Goal: Information Seeking & Learning: Find specific fact

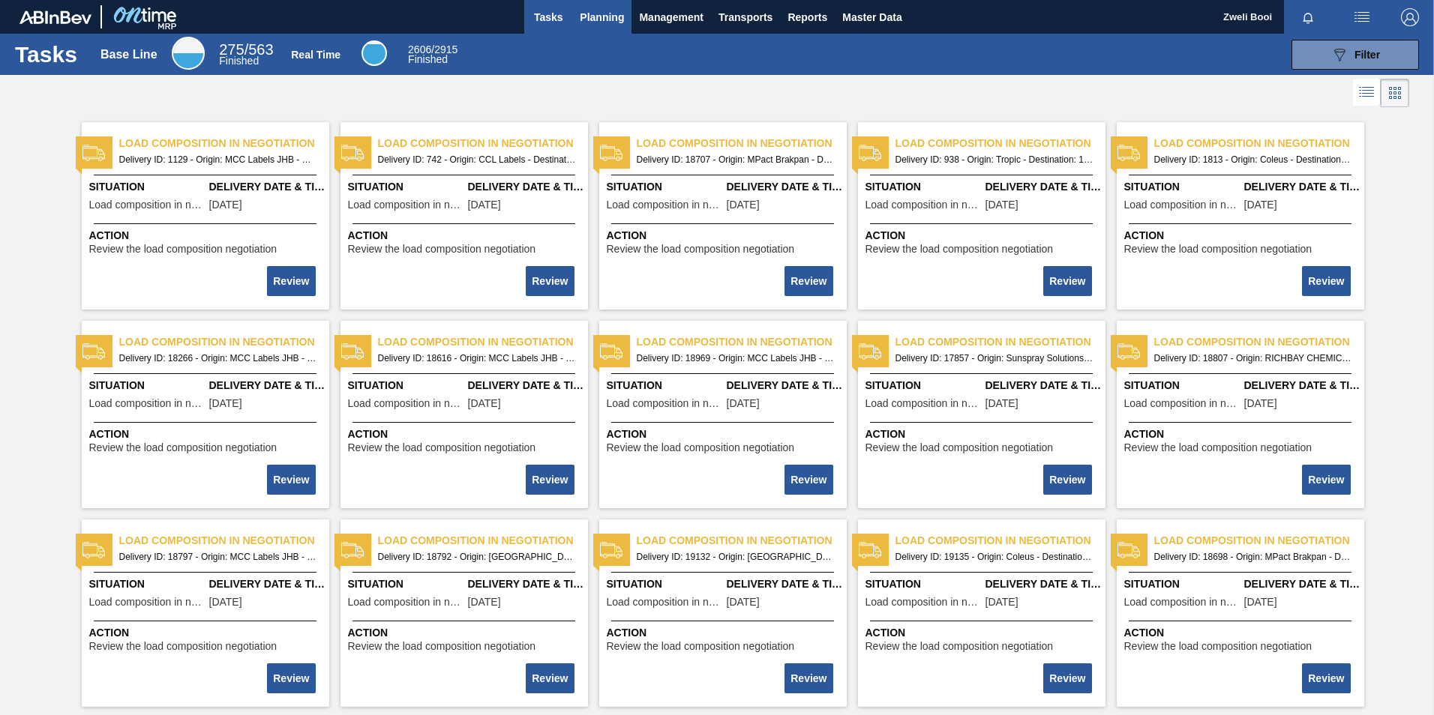
click at [607, 19] on span "Planning" at bounding box center [602, 17] width 44 height 18
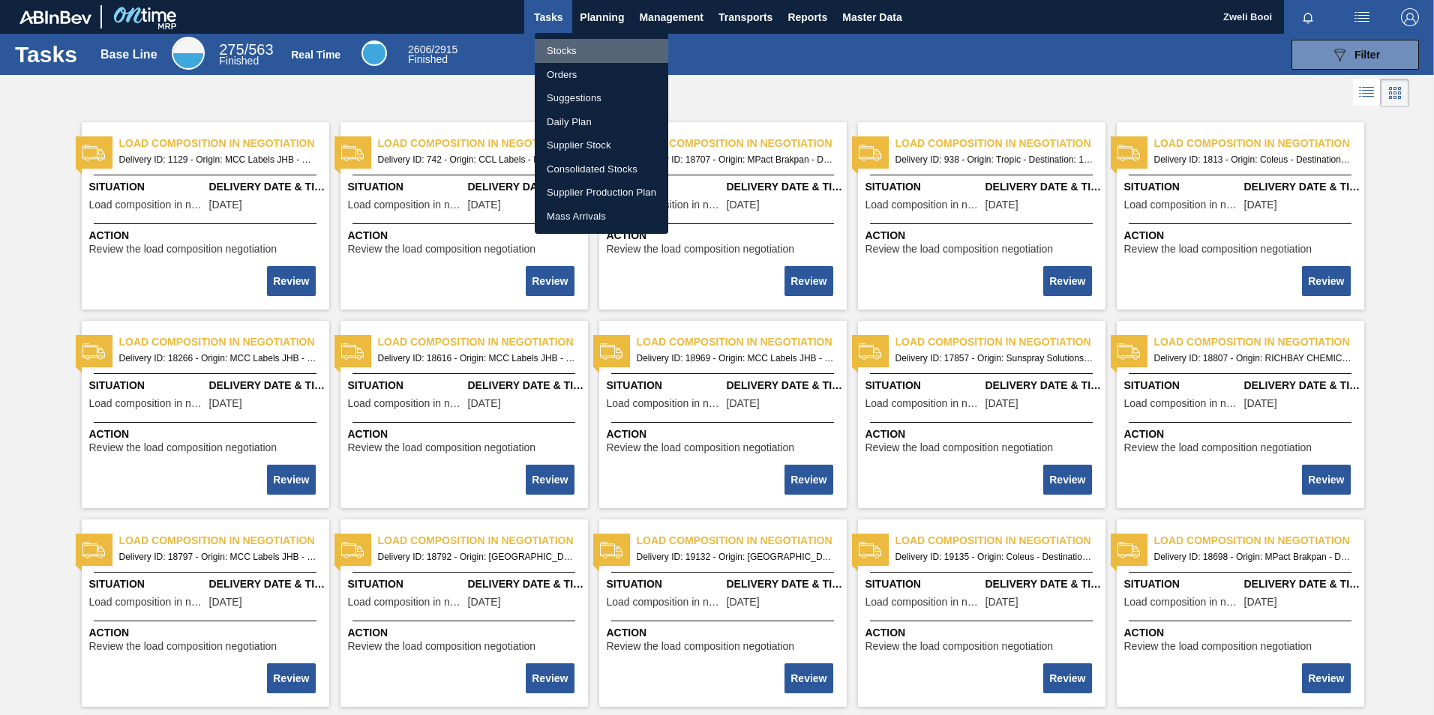
click at [557, 51] on li "Stocks" at bounding box center [601, 51] width 133 height 24
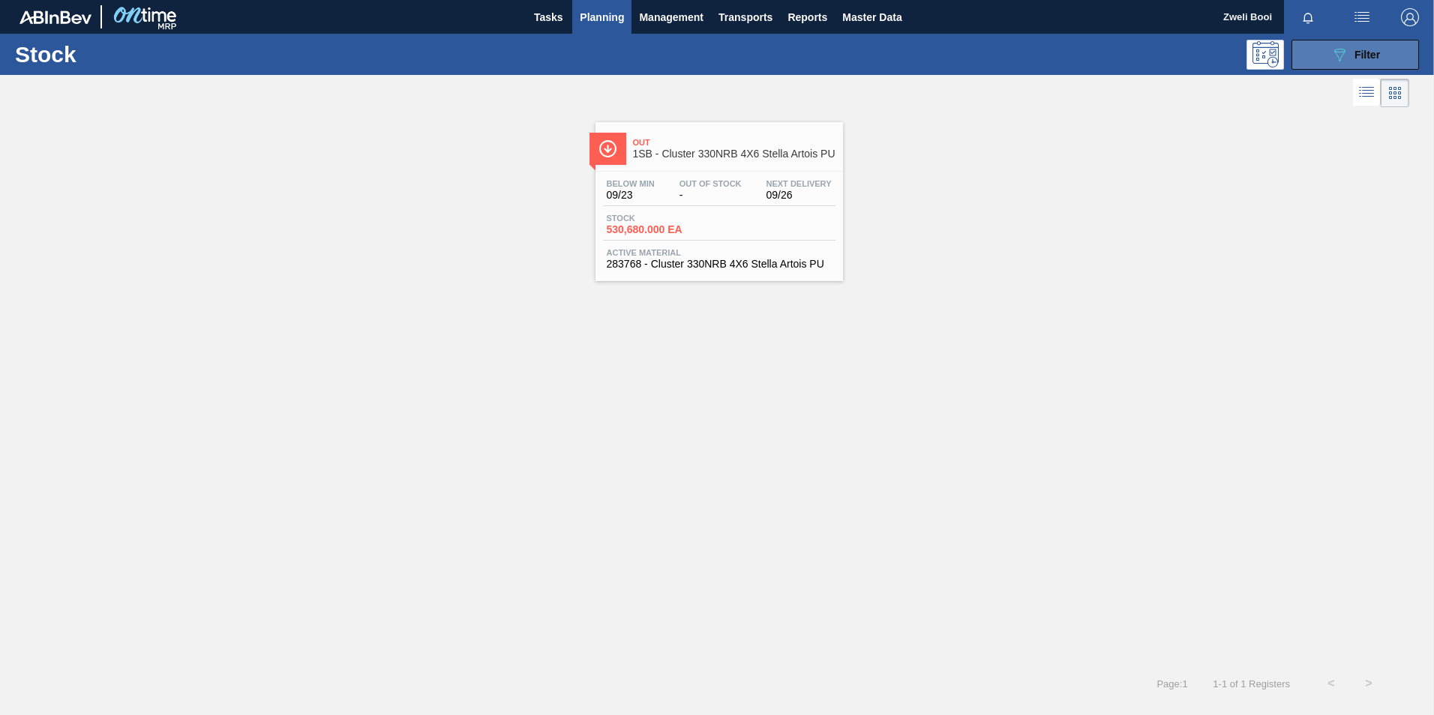
click at [1323, 53] on button "089F7B8B-B2A5-4AFE-B5C0-19BA573D28AC Filter" at bounding box center [1354, 55] width 127 height 30
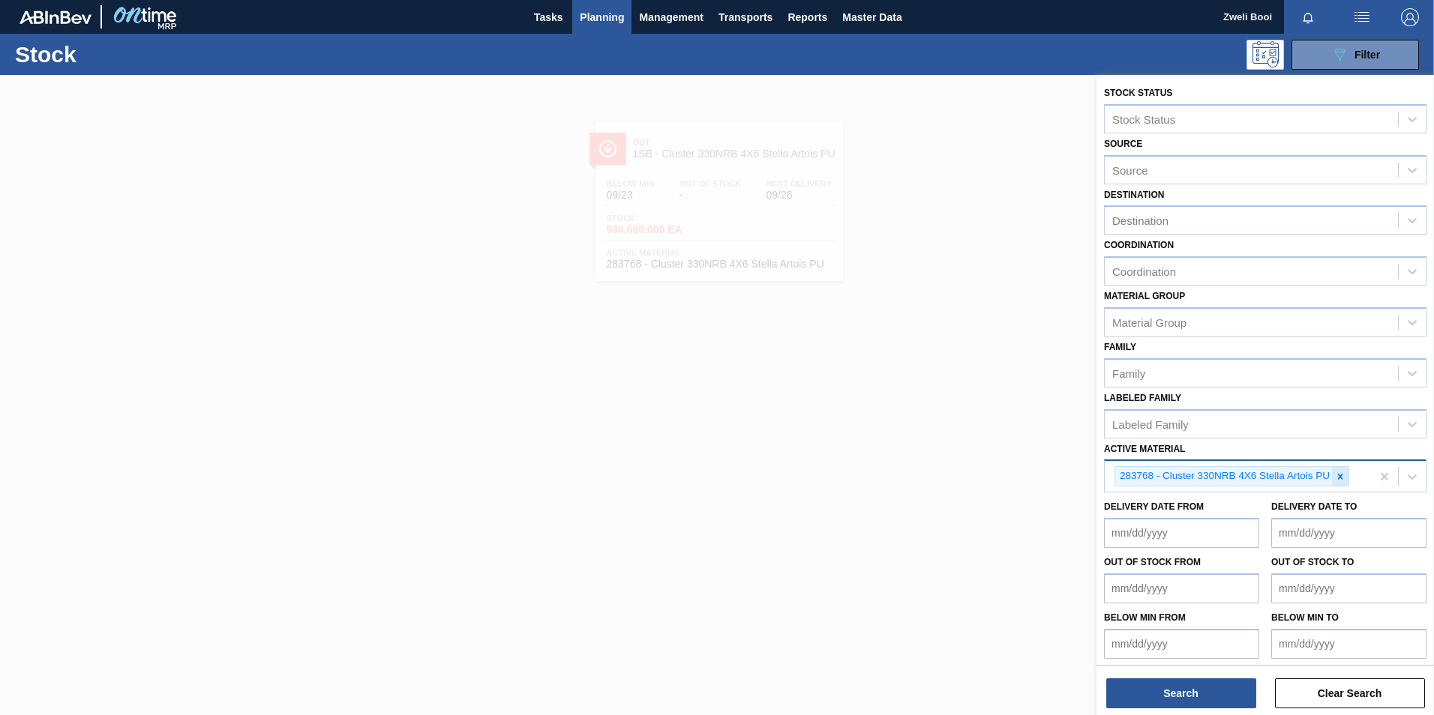
click at [1341, 475] on icon at bounding box center [1340, 476] width 5 height 5
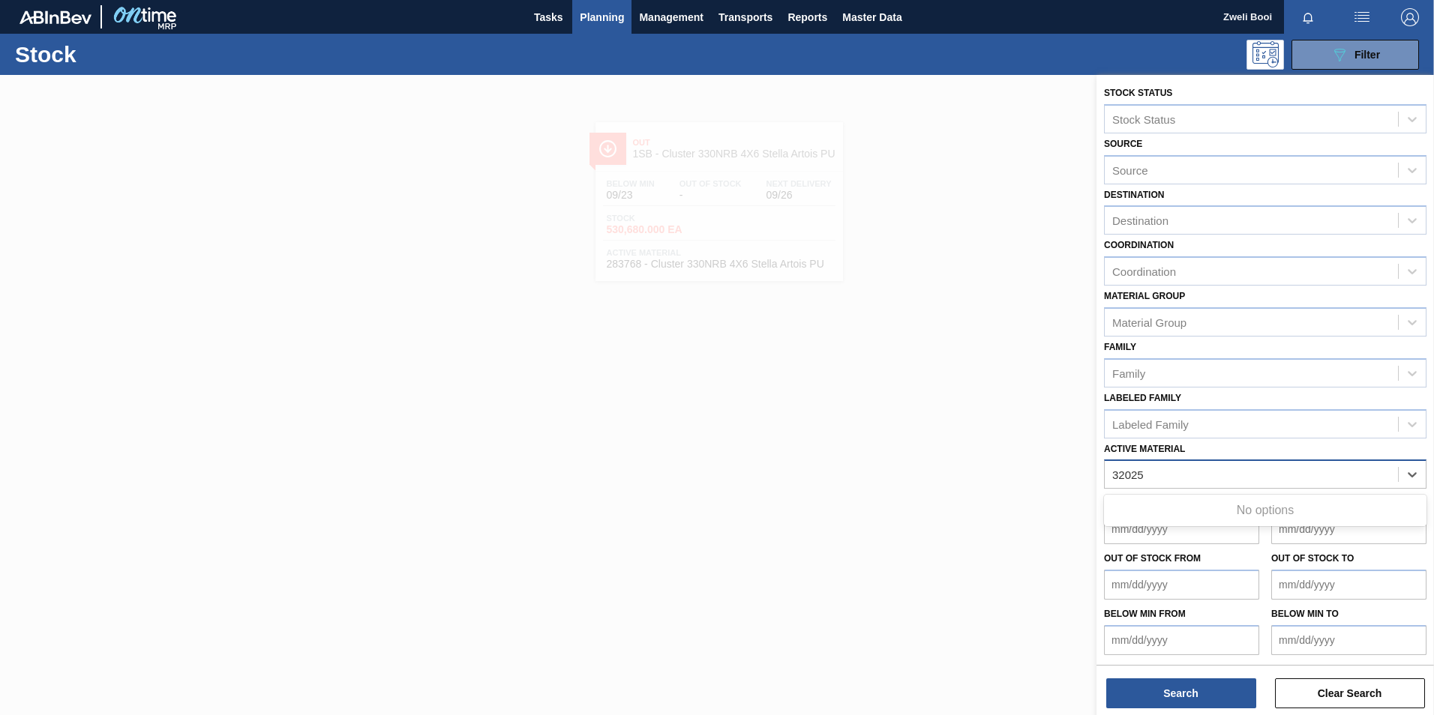
type Material "32025"
click at [704, 628] on div at bounding box center [717, 432] width 1434 height 715
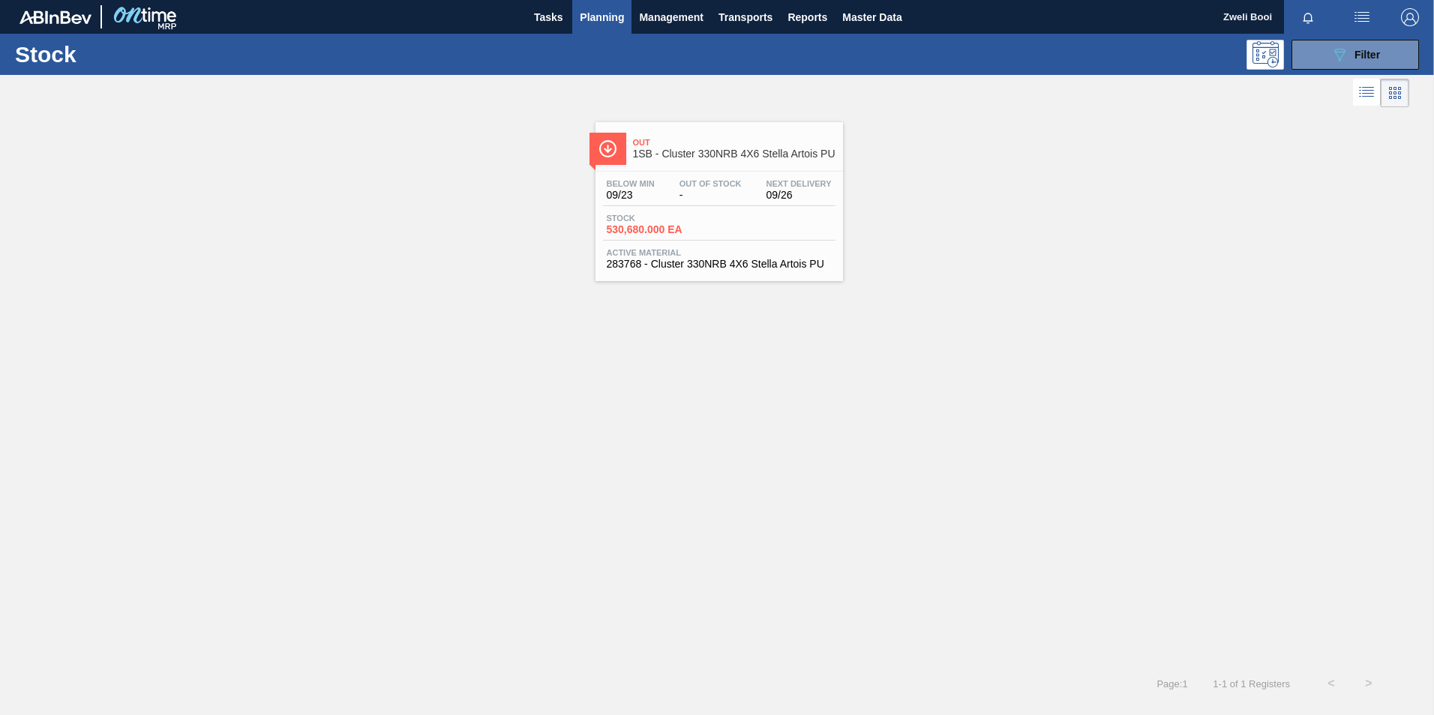
click at [619, 21] on span "Planning" at bounding box center [602, 17] width 44 height 18
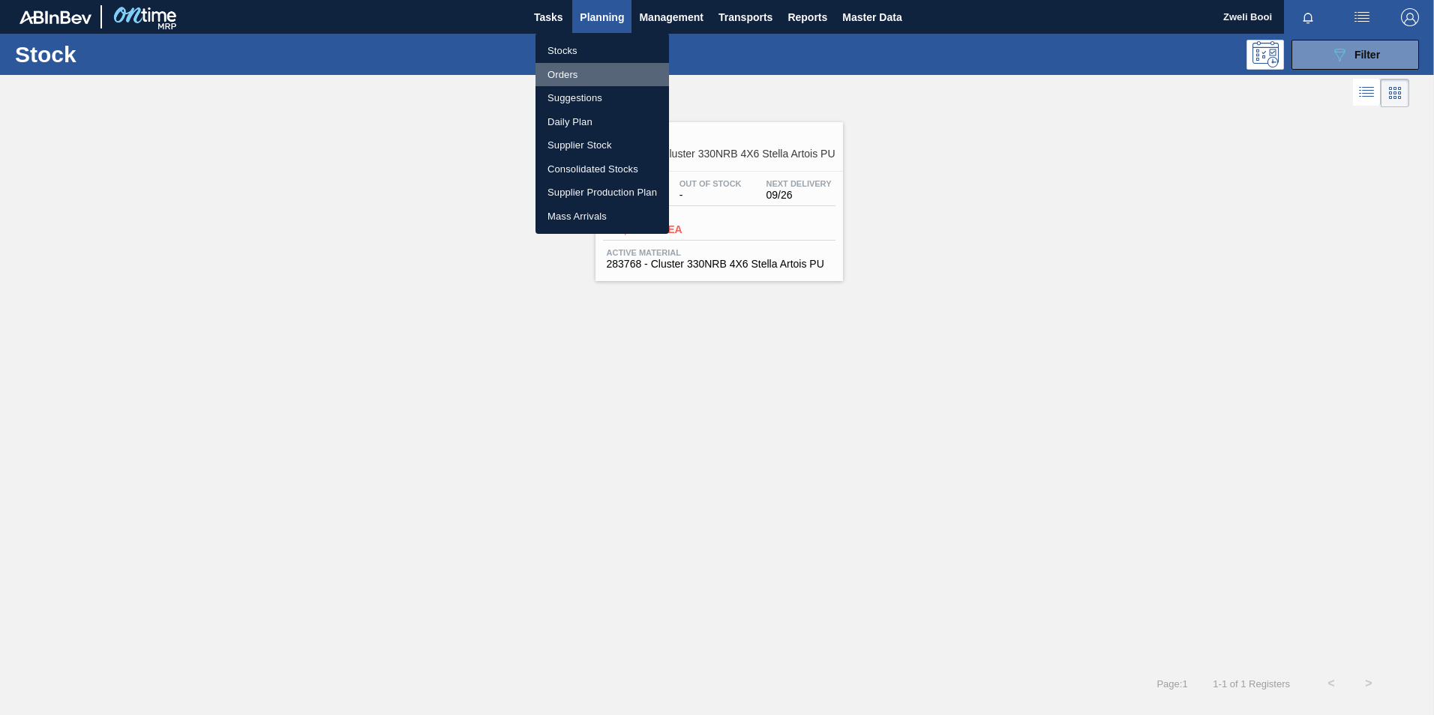
click at [577, 75] on li "Orders" at bounding box center [601, 75] width 133 height 24
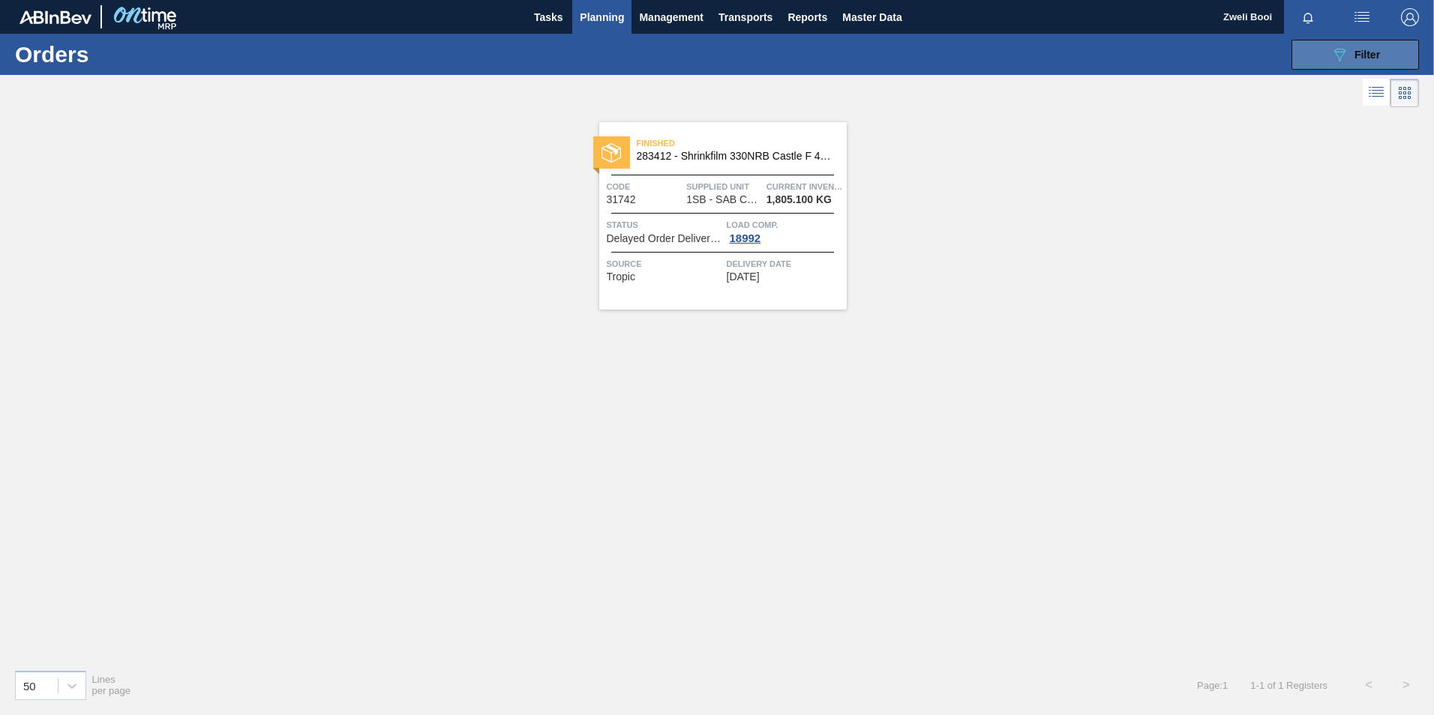
click at [1377, 65] on button "089F7B8B-B2A5-4AFE-B5C0-19BA573D28AC Filter" at bounding box center [1354, 55] width 127 height 30
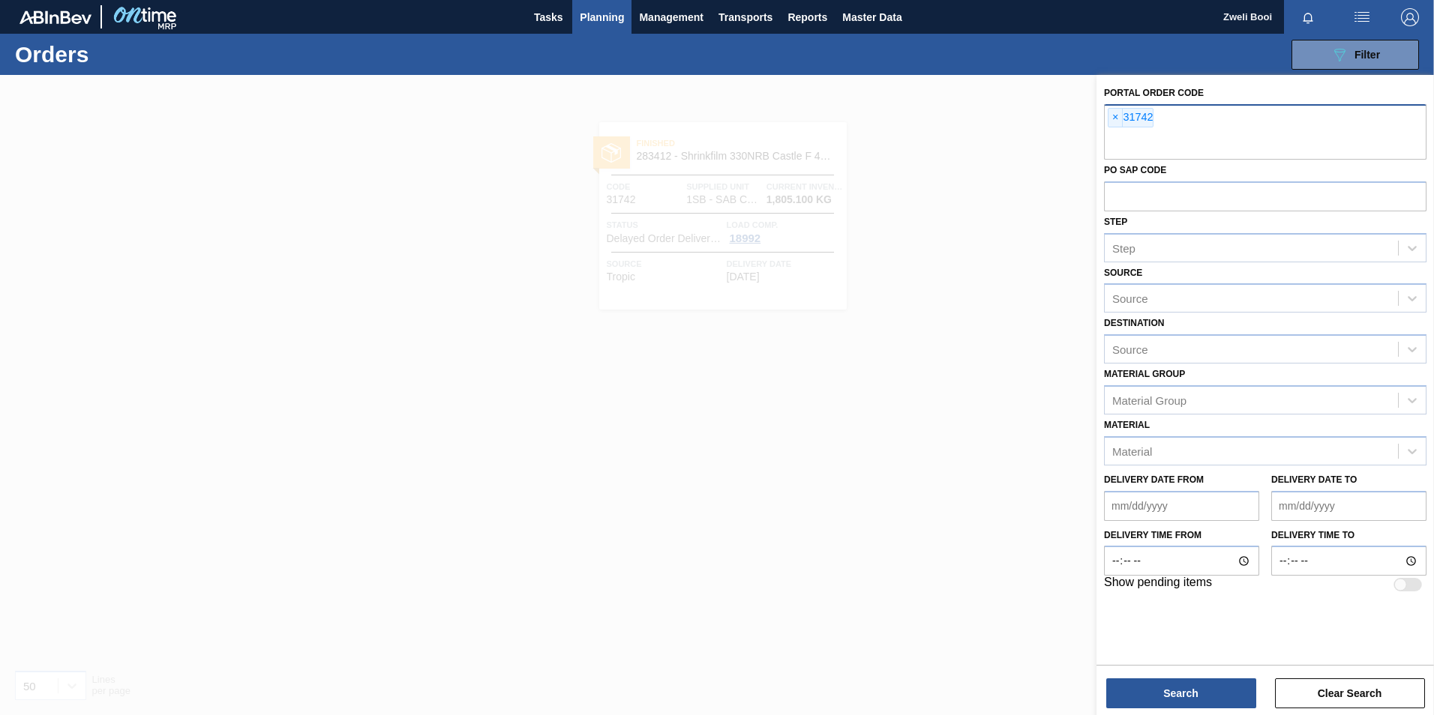
click at [1170, 117] on div "× 31742" at bounding box center [1265, 131] width 322 height 55
click at [1119, 119] on span "×" at bounding box center [1115, 118] width 14 height 18
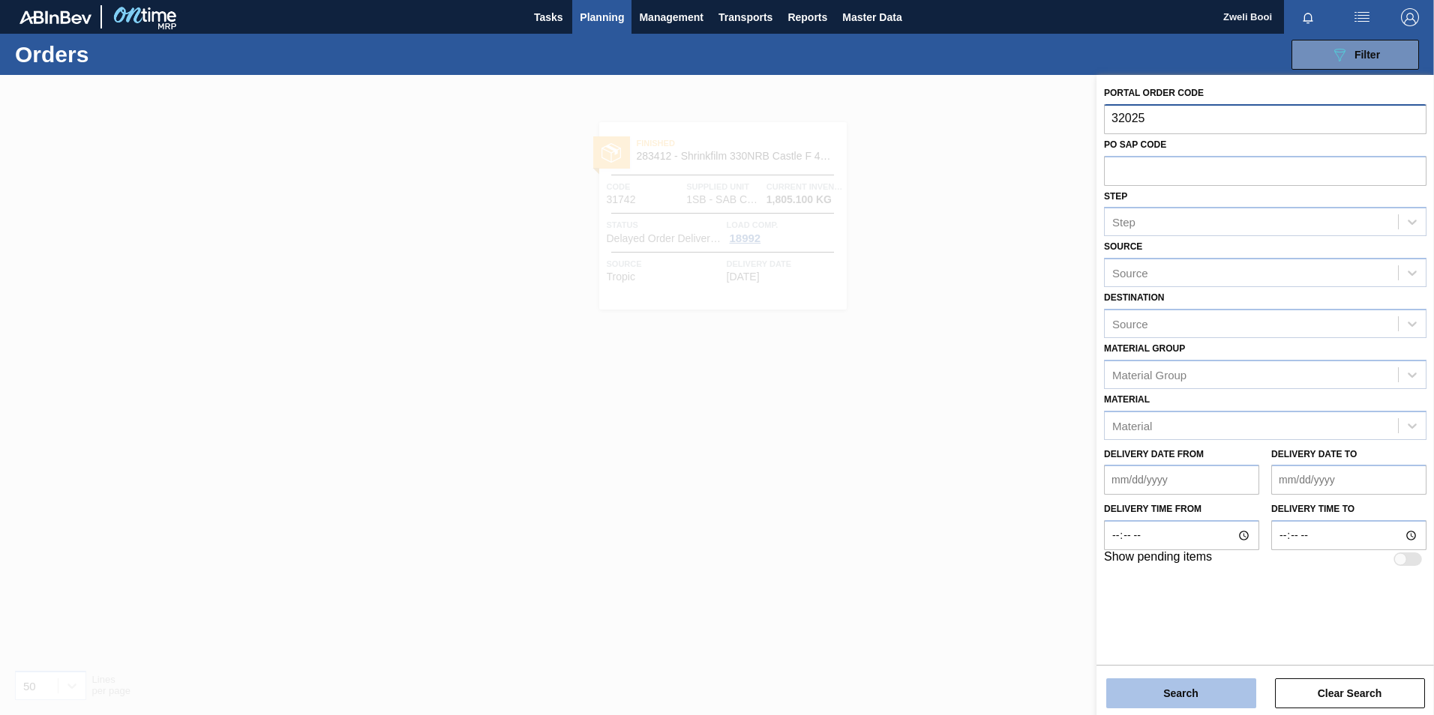
type input "32025"
click at [1194, 694] on button "Search" at bounding box center [1181, 694] width 150 height 30
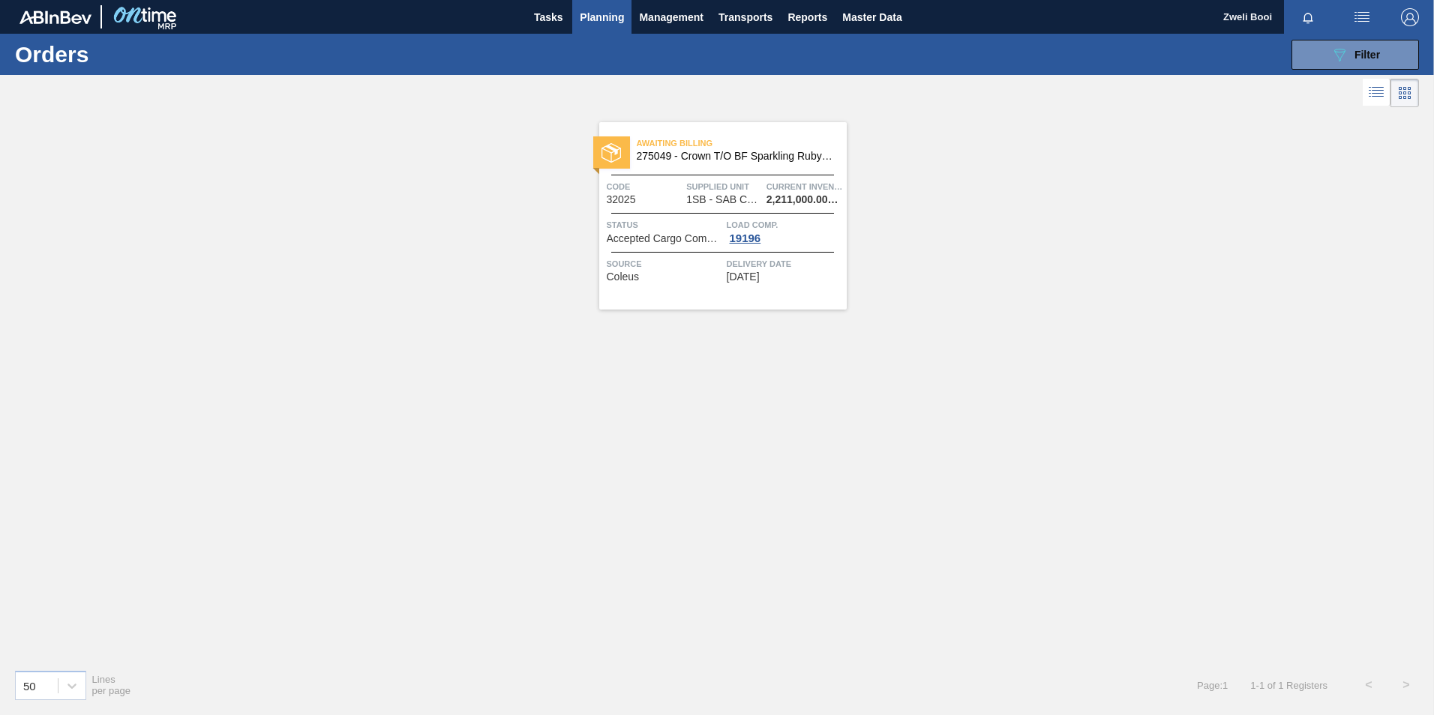
click at [727, 157] on span "275049 - Crown T/O BF Sparkling Ruby Apple Spritz" at bounding box center [736, 156] width 198 height 11
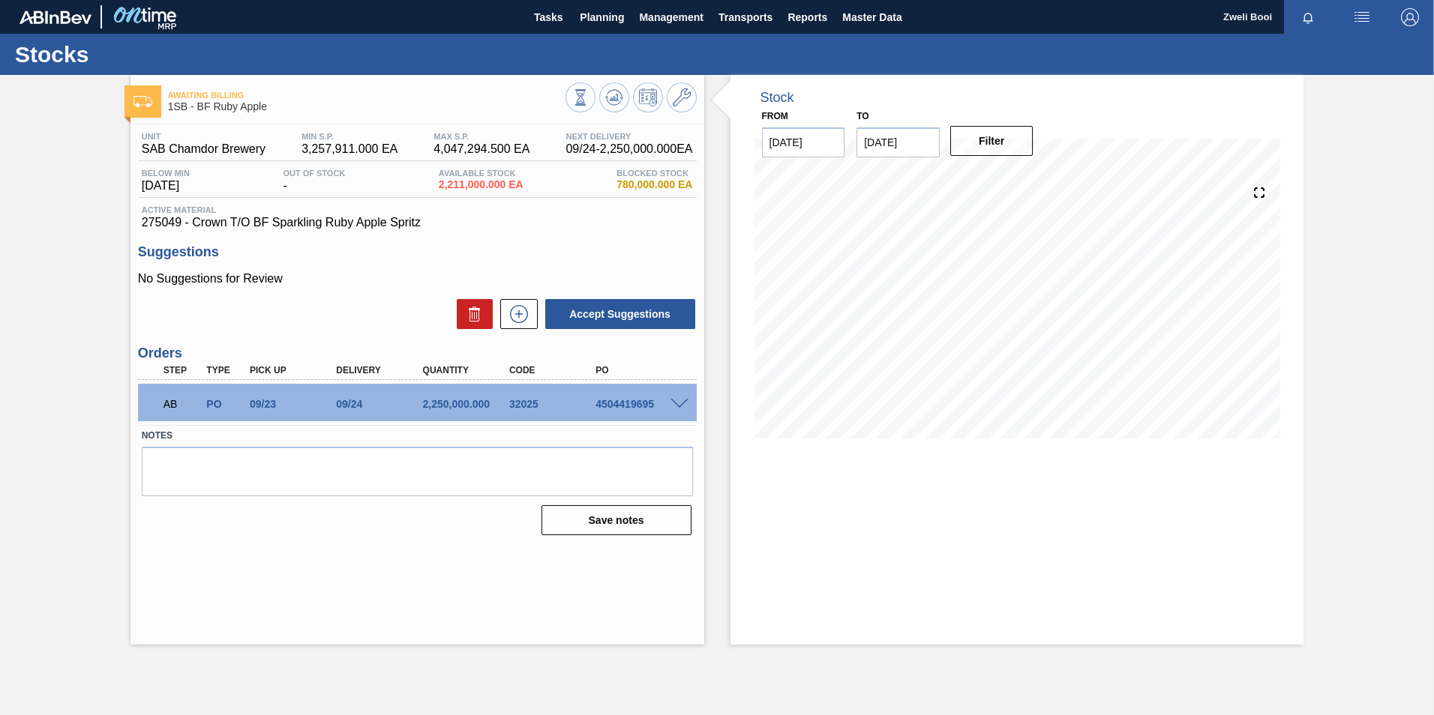
click at [675, 403] on span at bounding box center [679, 404] width 18 height 11
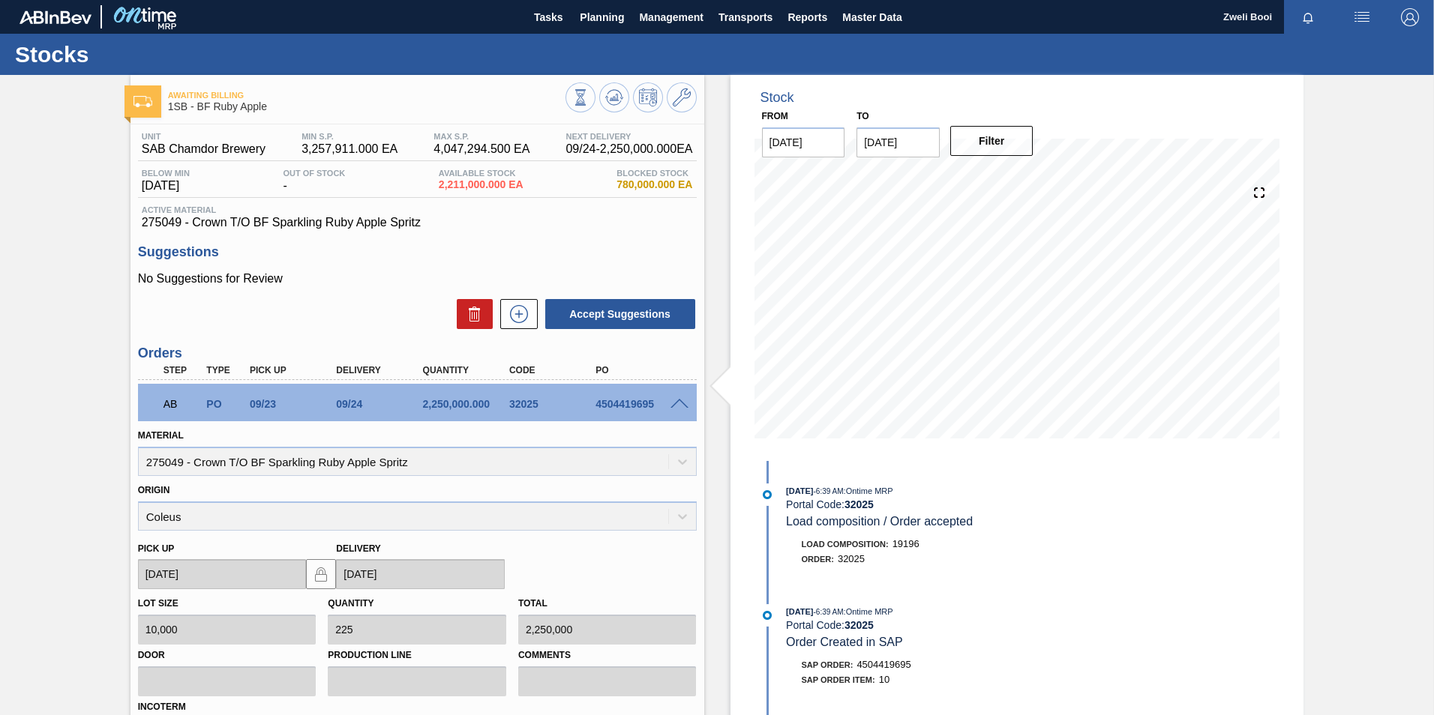
click at [679, 399] on span at bounding box center [679, 404] width 18 height 11
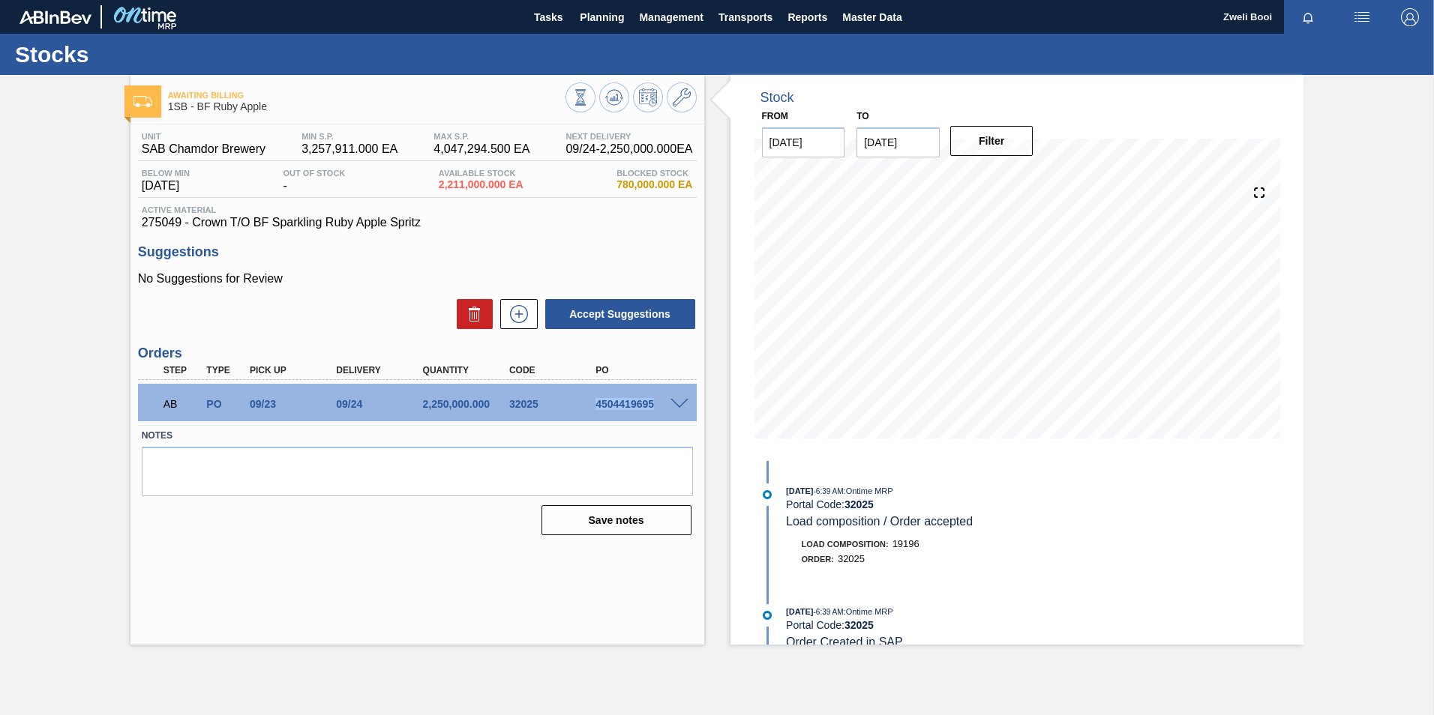
drag, startPoint x: 591, startPoint y: 407, endPoint x: 658, endPoint y: 408, distance: 67.5
click at [658, 408] on div "4504419695" at bounding box center [629, 404] width 86 height 12
copy div "4504419695"
